Goal: Task Accomplishment & Management: Use online tool/utility

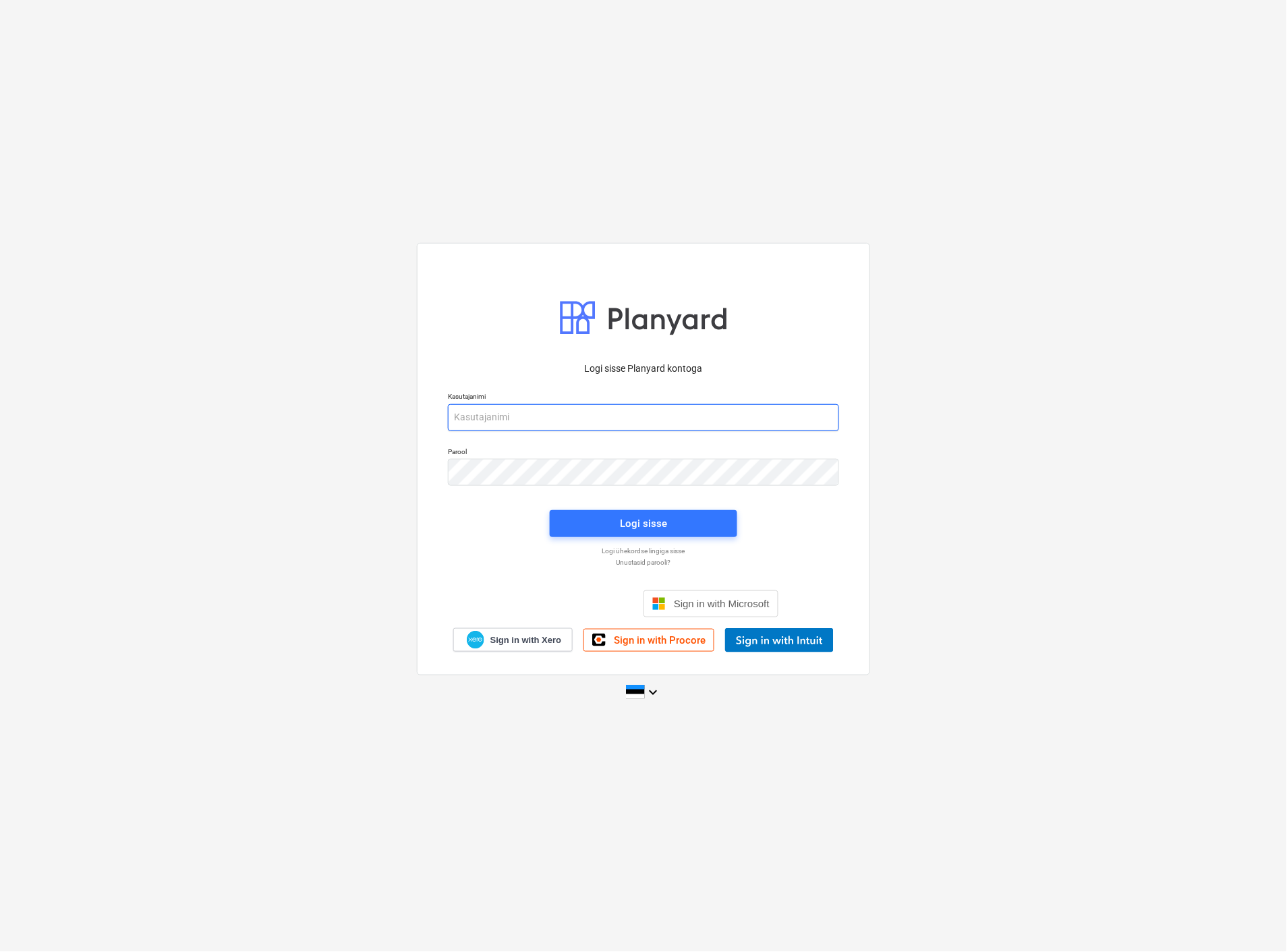
click at [602, 412] on input "email" at bounding box center [644, 417] width 391 height 27
type input "[EMAIL_ADDRESS][MEDICAL_DATA][DOMAIN_NAME]"
click at [615, 524] on span "Logi sisse" at bounding box center [644, 523] width 155 height 17
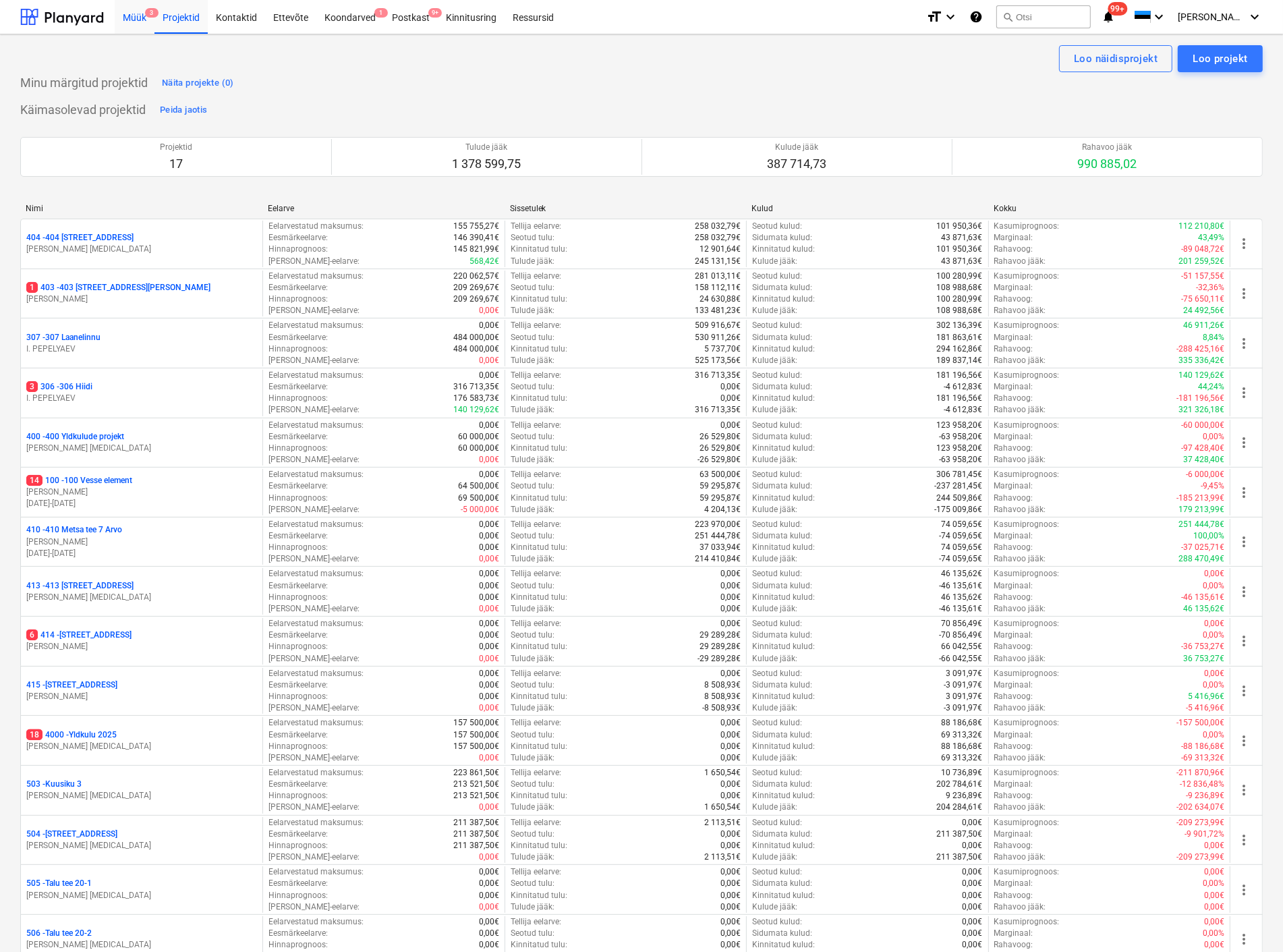
click at [138, 14] on div "Müük 3" at bounding box center [134, 17] width 40 height 35
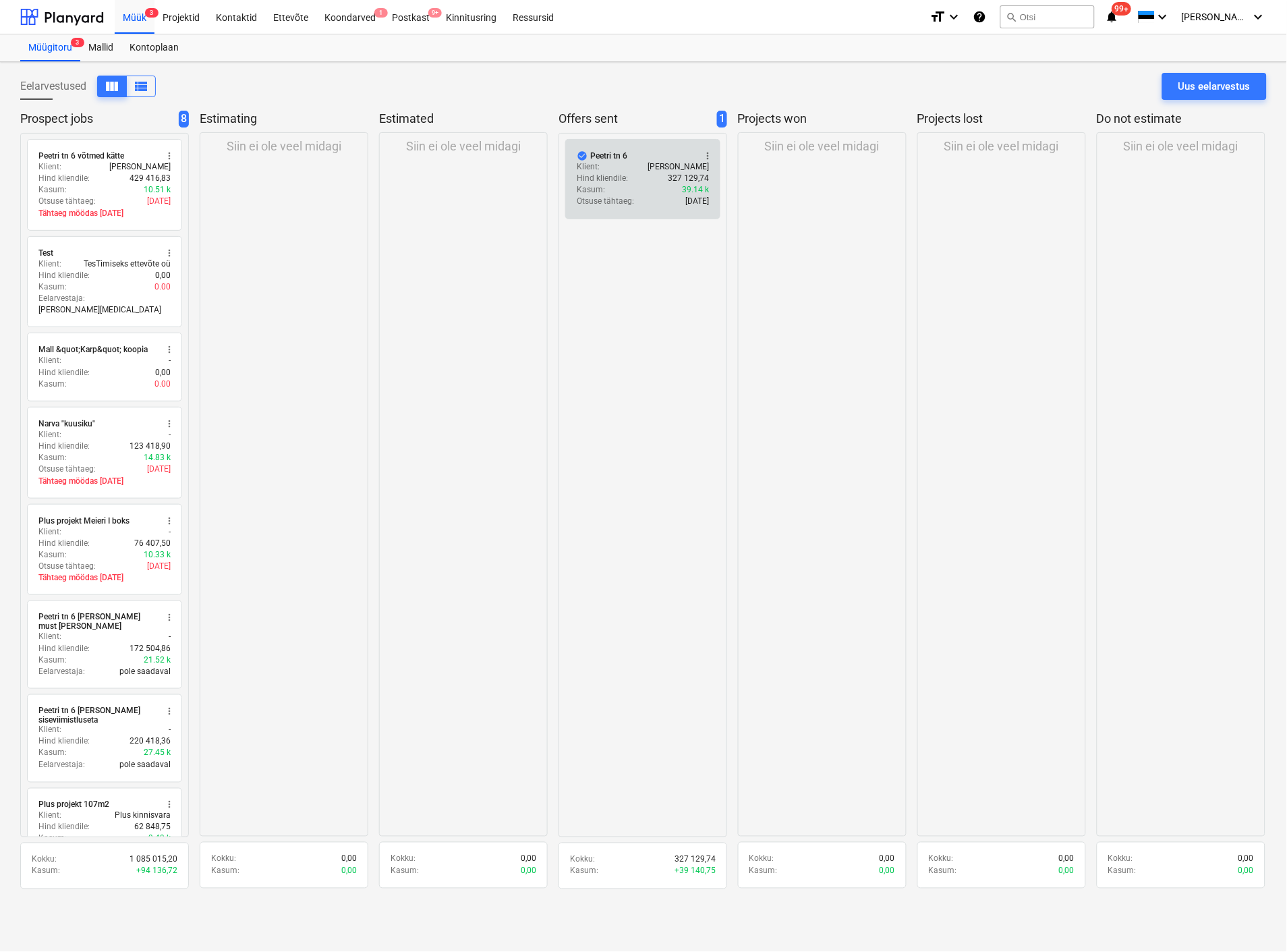
click at [622, 172] on div "Klient : [PERSON_NAME]" at bounding box center [643, 167] width 132 height 12
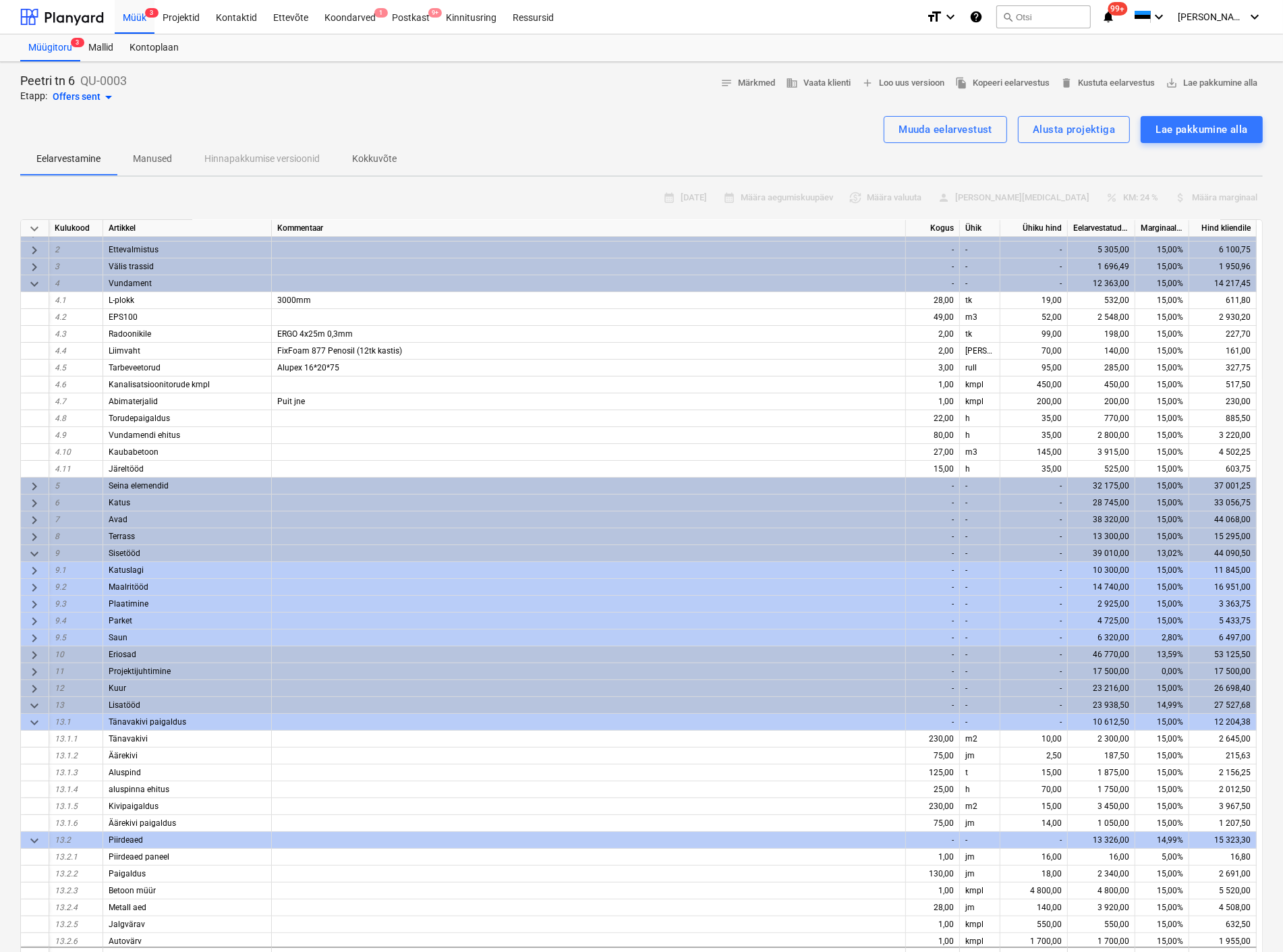
scroll to position [15, 0]
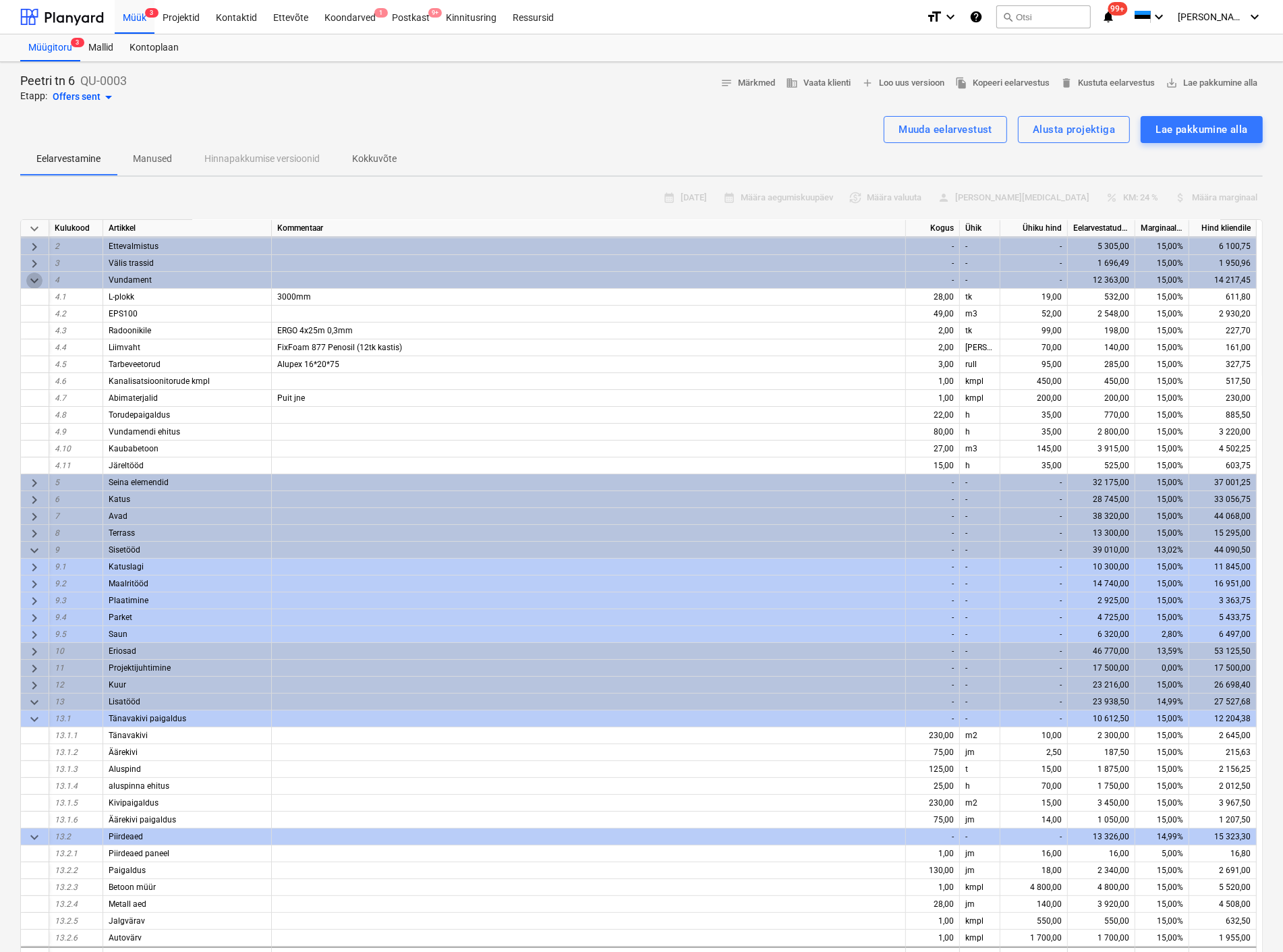
click at [31, 273] on span "keyboard_arrow_down" at bounding box center [34, 280] width 16 height 16
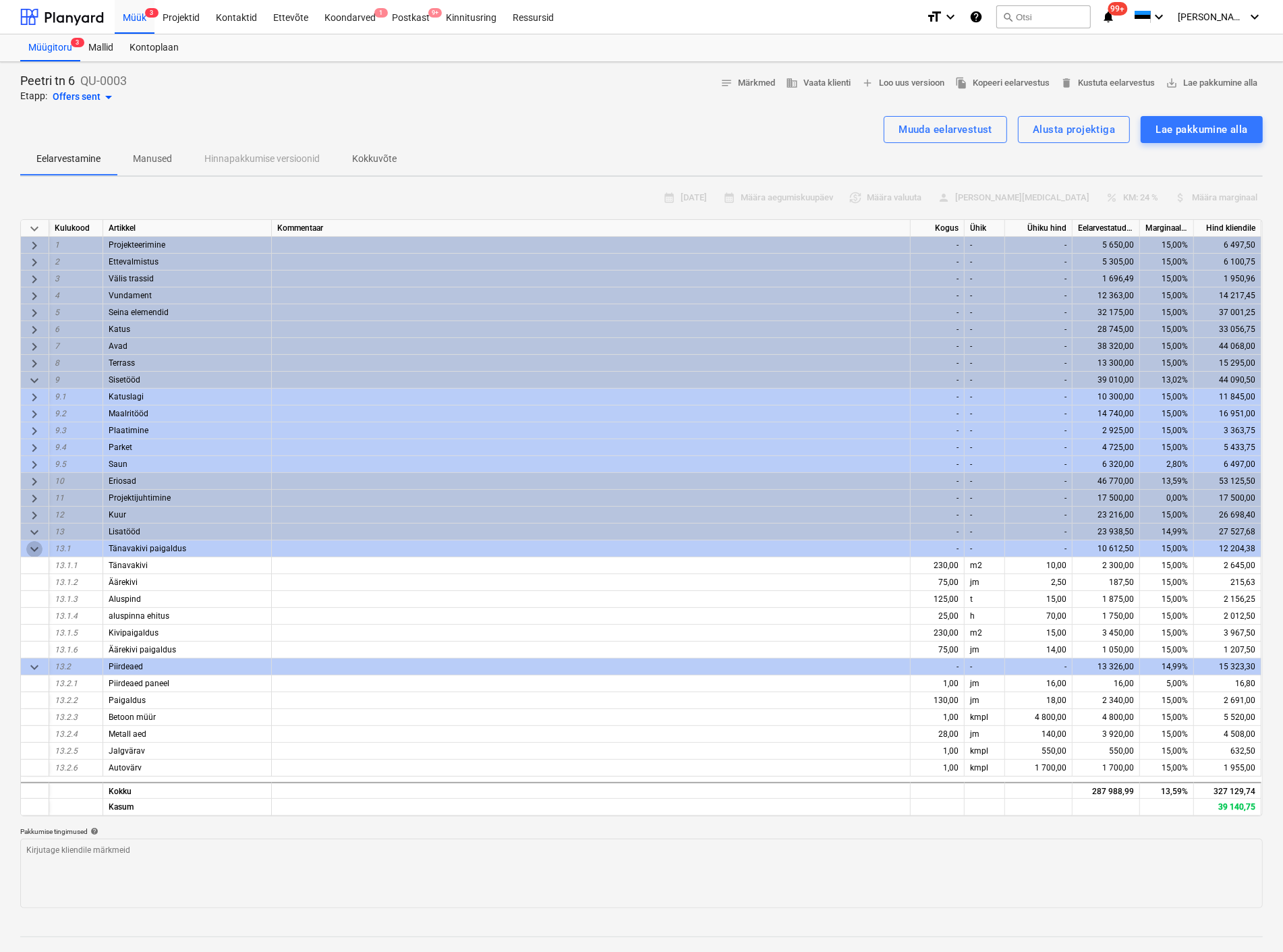
click at [32, 549] on span "keyboard_arrow_down" at bounding box center [34, 549] width 16 height 16
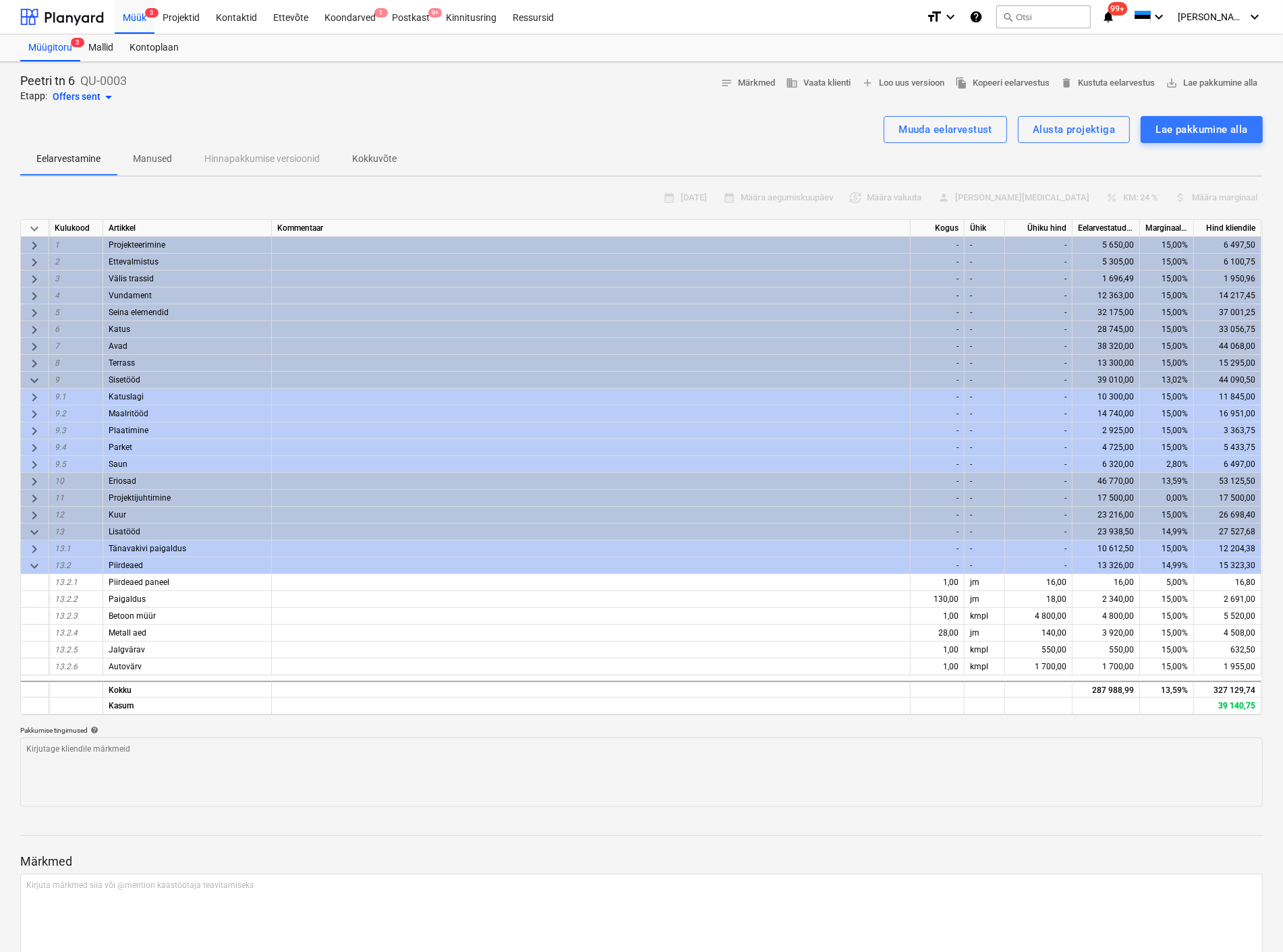
click at [33, 563] on span "keyboard_arrow_down" at bounding box center [34, 566] width 16 height 16
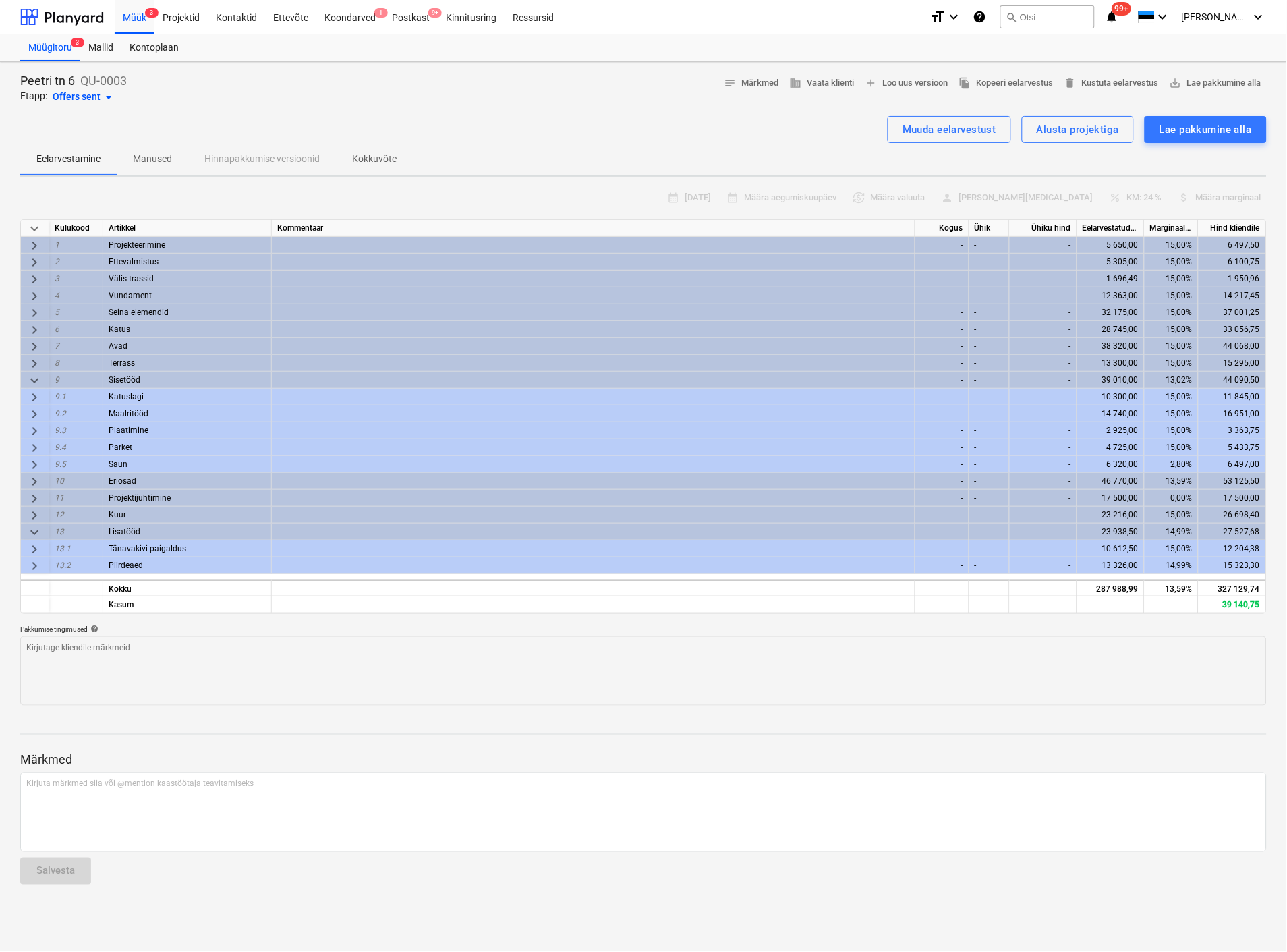
click at [32, 341] on span "keyboard_arrow_right" at bounding box center [34, 347] width 16 height 16
type textarea "x"
